Goal: Task Accomplishment & Management: Use online tool/utility

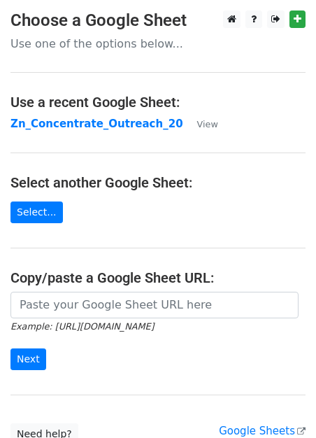
click at [213, 115] on main "Choose a Google Sheet Use one of the options below... Use a recent Google Sheet…" at bounding box center [158, 227] width 316 height 435
click at [139, 123] on strong "Zn_Concentrate_Outreach_20" at bounding box center [96, 124] width 173 height 13
click at [197, 124] on small "View" at bounding box center [207, 124] width 21 height 10
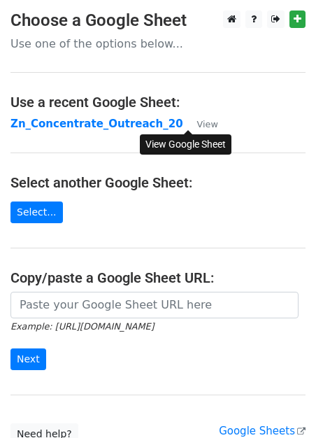
click at [197, 124] on small "View" at bounding box center [207, 124] width 21 height 10
click at [38, 209] on link "Select..." at bounding box center [36, 213] width 52 height 22
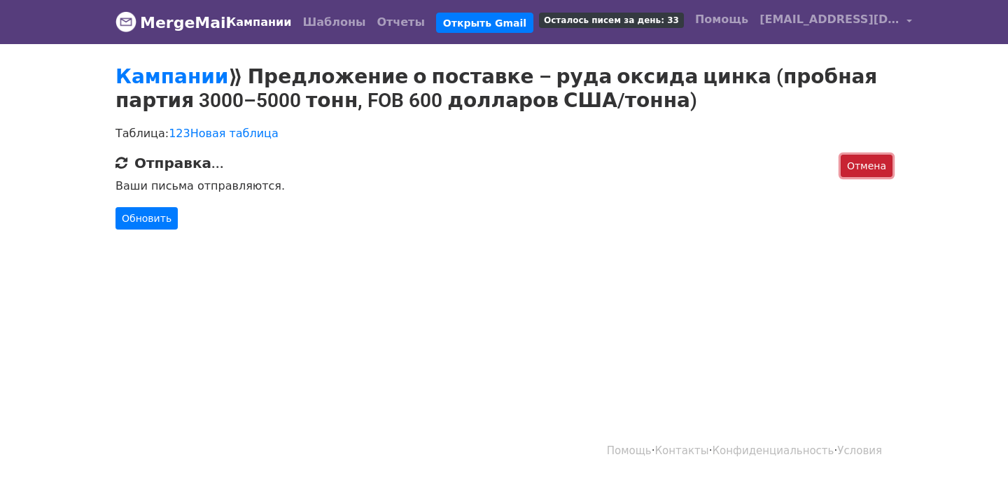
click at [871, 162] on font "Отмена" at bounding box center [866, 165] width 39 height 11
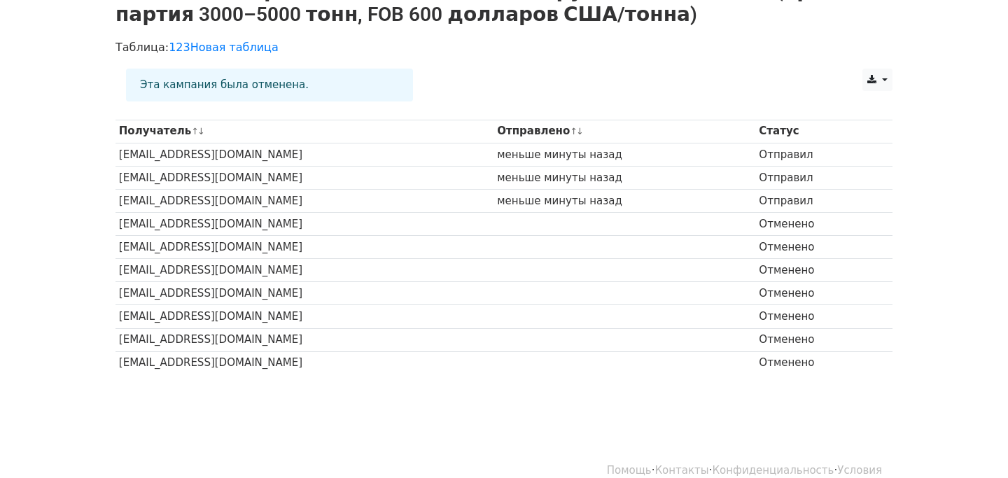
scroll to position [65, 0]
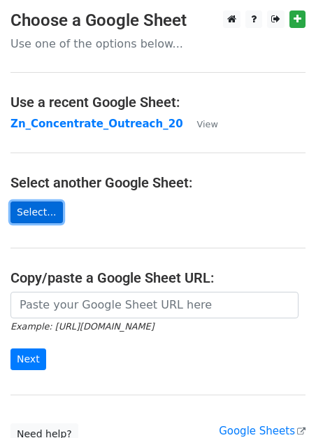
click at [48, 216] on link "Select..." at bounding box center [36, 213] width 52 height 22
